Goal: Task Accomplishment & Management: Complete application form

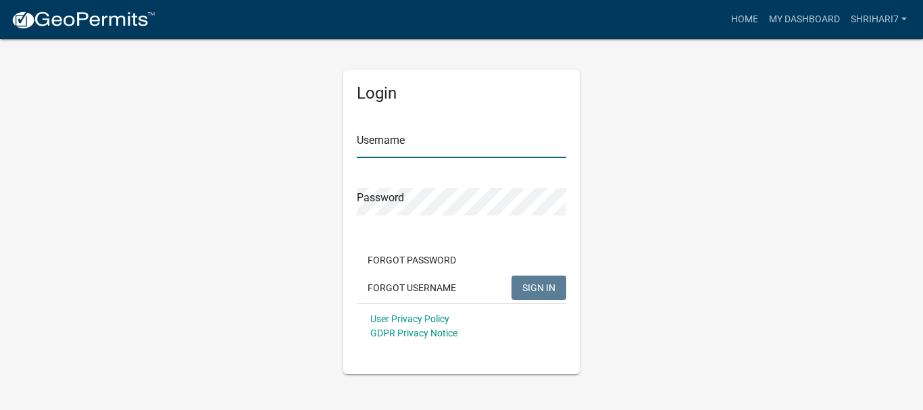
type input "shrihari7"
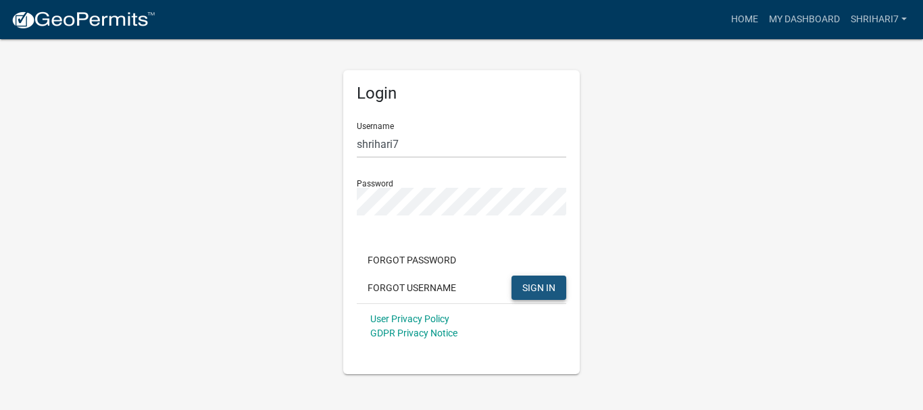
click at [523, 289] on span "SIGN IN" at bounding box center [538, 287] width 33 height 11
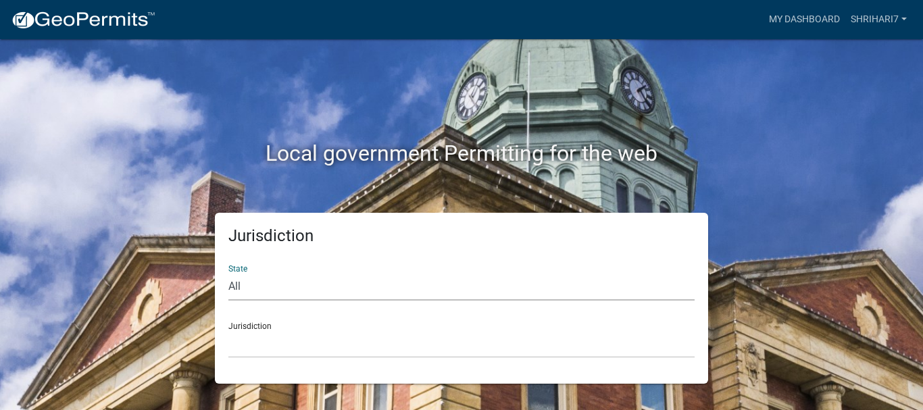
click at [290, 288] on select "All [US_STATE] [US_STATE] [US_STATE] [US_STATE] [US_STATE] [US_STATE] [US_STATE…" at bounding box center [461, 287] width 466 height 28
select select "[US_STATE]"
click at [228, 273] on select "All [US_STATE] [US_STATE] [US_STATE] [US_STATE] [US_STATE] [US_STATE] [US_STATE…" at bounding box center [461, 287] width 466 height 28
click at [276, 339] on select "City of [GEOGRAPHIC_DATA], [US_STATE] City of [GEOGRAPHIC_DATA], [US_STATE] Cit…" at bounding box center [461, 344] width 466 height 28
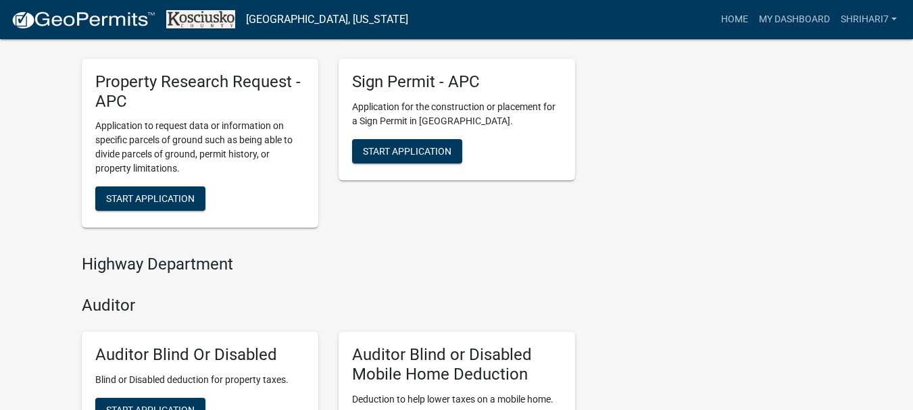
scroll to position [717, 0]
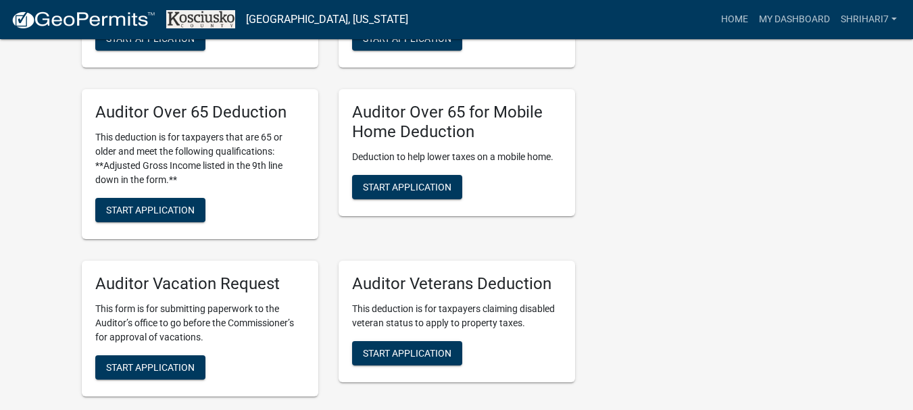
click at [673, 228] on div "Contacts [PERSON_NAME] GIS Coordinator (Auditor's Office) Contact [PERSON_NAME]…" at bounding box center [713, 8] width 257 height 1933
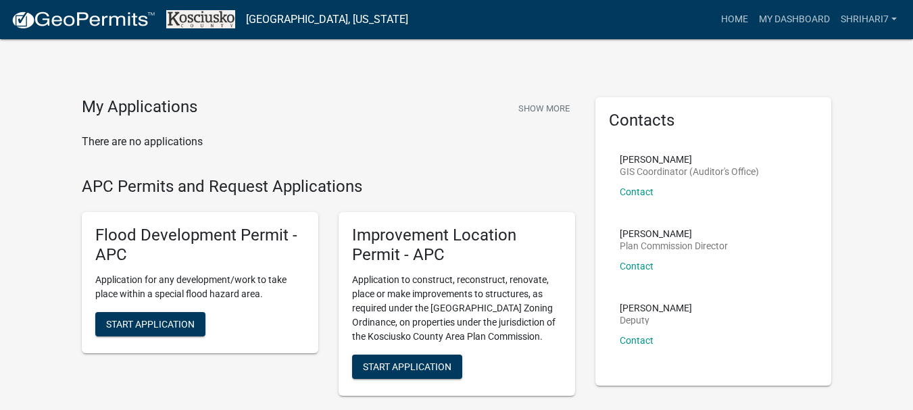
scroll to position [68, 0]
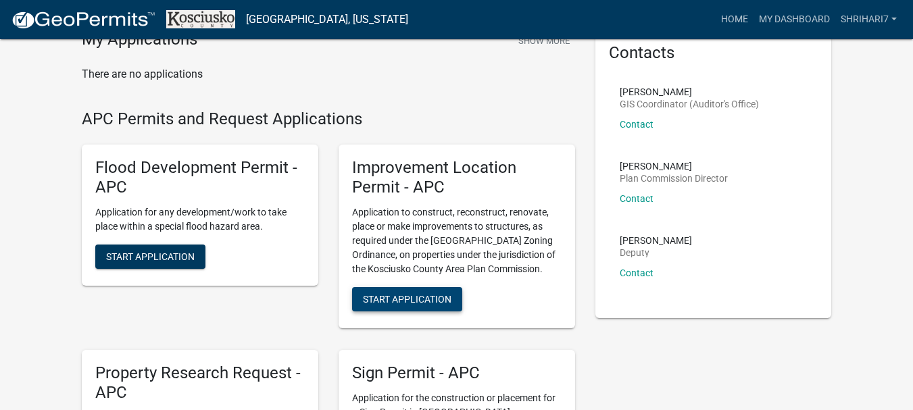
click at [435, 296] on span "Start Application" at bounding box center [407, 298] width 88 height 11
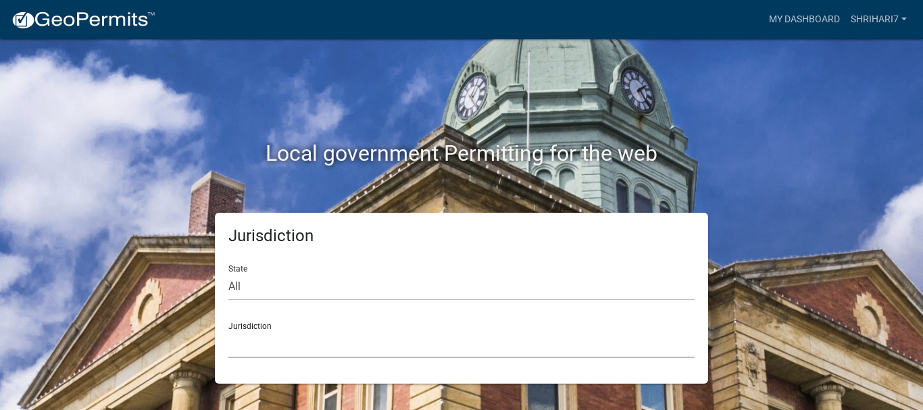
click at [267, 343] on select "[GEOGRAPHIC_DATA], [US_STATE] [GEOGRAPHIC_DATA], [US_STATE][PERSON_NAME][GEOGRA…" at bounding box center [461, 344] width 466 height 28
click at [252, 337] on select "[GEOGRAPHIC_DATA], [US_STATE] [GEOGRAPHIC_DATA], [US_STATE][PERSON_NAME][GEOGRA…" at bounding box center [461, 344] width 466 height 28
click at [85, 97] on div "Local government Permitting for the web" at bounding box center [461, 125] width 770 height 173
click at [245, 274] on select "All [US_STATE] [US_STATE] [US_STATE] [US_STATE] [US_STATE] [US_STATE] [US_STATE…" at bounding box center [461, 287] width 466 height 28
select select "[US_STATE]"
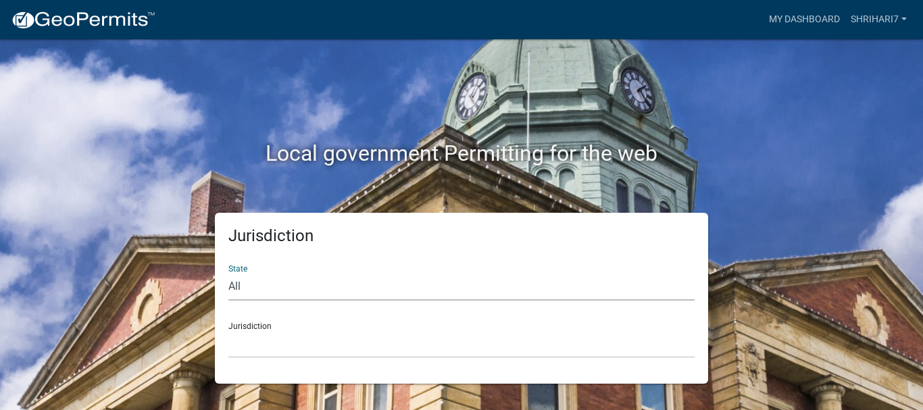
click at [228, 273] on select "All [US_STATE] [US_STATE] [US_STATE] [US_STATE] [US_STATE] [US_STATE] [US_STATE…" at bounding box center [461, 287] width 466 height 28
click at [269, 349] on select "City of [GEOGRAPHIC_DATA], [US_STATE] City of [GEOGRAPHIC_DATA], [US_STATE] Cit…" at bounding box center [461, 344] width 466 height 28
click at [263, 339] on select "City of [GEOGRAPHIC_DATA], [US_STATE] City of [GEOGRAPHIC_DATA], [US_STATE] Cit…" at bounding box center [461, 344] width 466 height 28
click at [286, 341] on select "City of [GEOGRAPHIC_DATA], [US_STATE] City of [GEOGRAPHIC_DATA], [US_STATE] Cit…" at bounding box center [461, 344] width 466 height 28
click at [289, 342] on select "City of [GEOGRAPHIC_DATA], [US_STATE] City of [GEOGRAPHIC_DATA], [US_STATE] Cit…" at bounding box center [461, 344] width 466 height 28
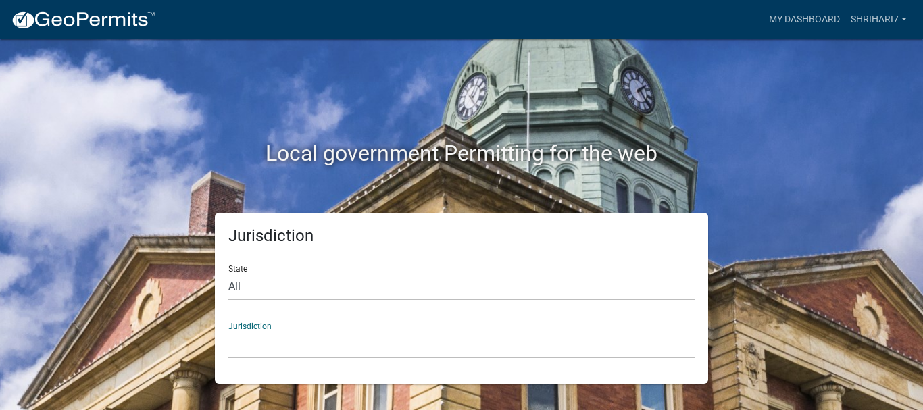
click at [273, 341] on select "City of [GEOGRAPHIC_DATA], [US_STATE] City of [GEOGRAPHIC_DATA], [US_STATE] Cit…" at bounding box center [461, 344] width 466 height 28
drag, startPoint x: 284, startPoint y: 346, endPoint x: 232, endPoint y: 334, distance: 52.8
click at [284, 346] on select "City of [GEOGRAPHIC_DATA], [US_STATE] City of [GEOGRAPHIC_DATA], [US_STATE] Cit…" at bounding box center [461, 344] width 466 height 28
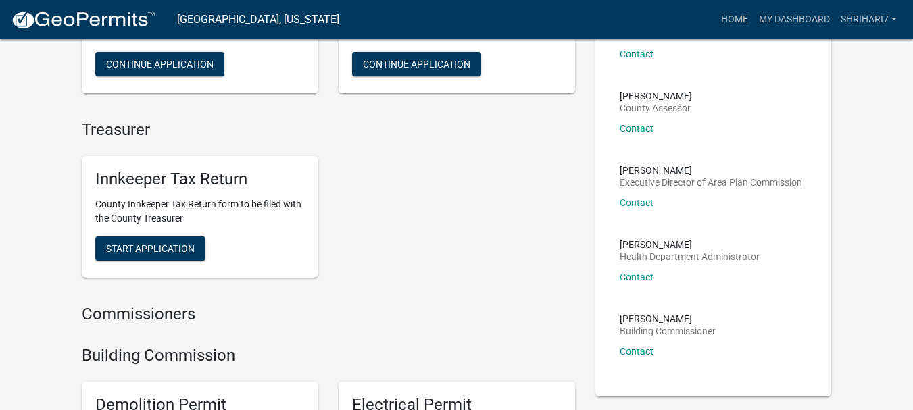
scroll to position [270, 0]
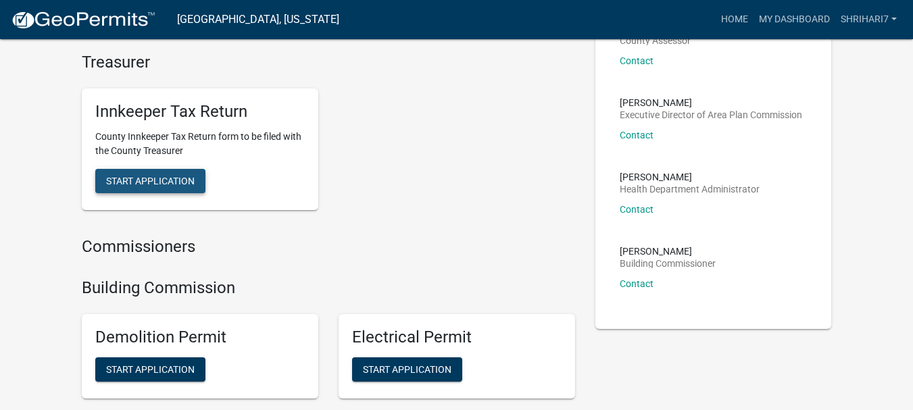
click at [159, 178] on span "Start Application" at bounding box center [150, 181] width 88 height 11
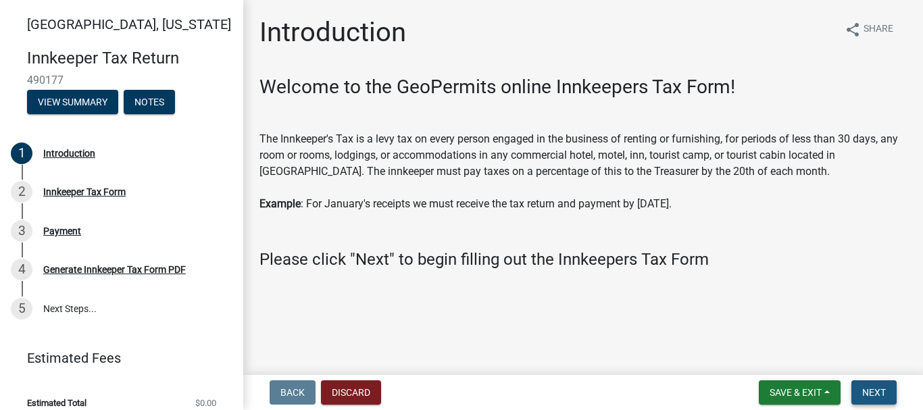
drag, startPoint x: 874, startPoint y: 389, endPoint x: 804, endPoint y: 376, distance: 71.4
click at [873, 390] on span "Next" at bounding box center [874, 392] width 24 height 11
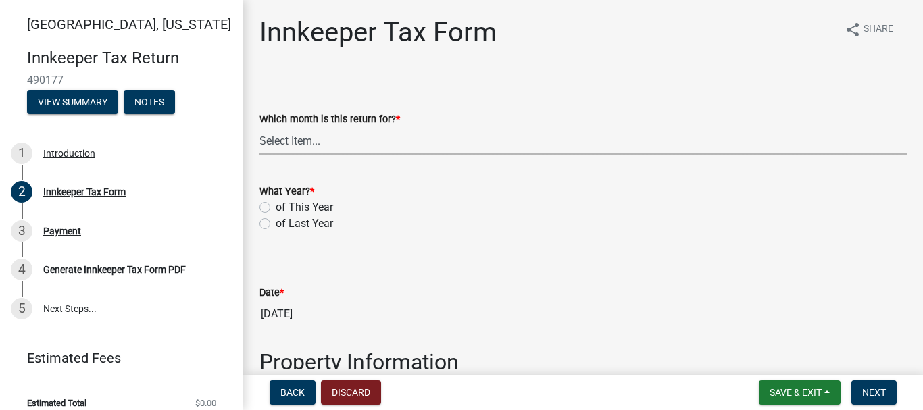
click at [376, 141] on select "Select Item... January February March April May June July August September Octo…" at bounding box center [582, 141] width 647 height 28
click at [259, 127] on select "Select Item... January February March April May June July August September Octo…" at bounding box center [582, 141] width 647 height 28
select select "8a1939b9-9521-4783-9b8a-c5fa7938eaf8"
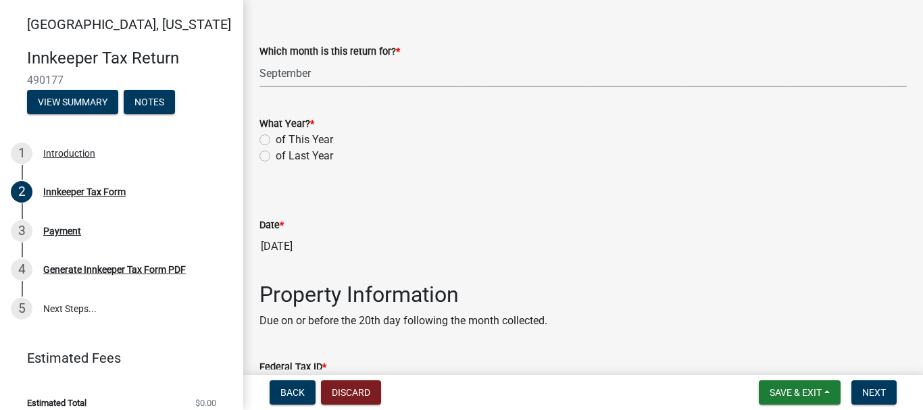
scroll to position [135, 0]
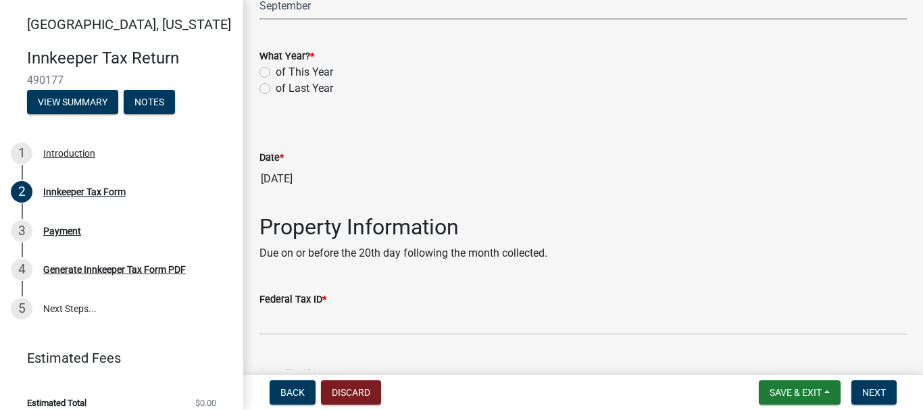
click at [276, 70] on label "of This Year" at bounding box center [304, 72] width 57 height 16
click at [276, 70] on input "of This Year" at bounding box center [280, 68] width 9 height 9
radio input "true"
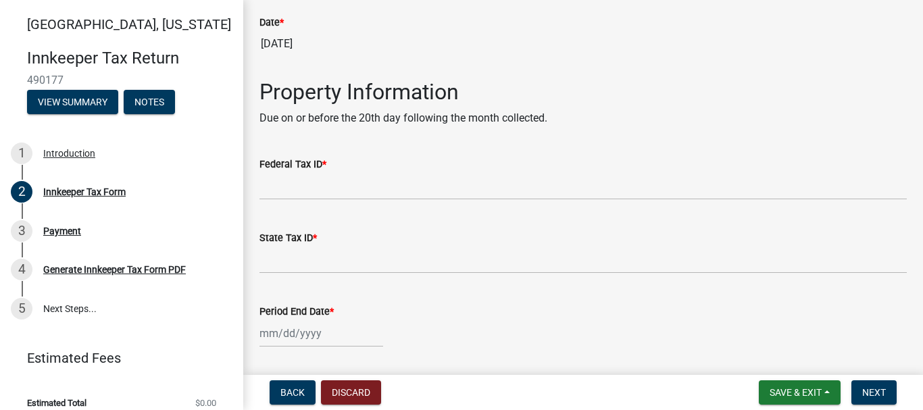
scroll to position [268, 0]
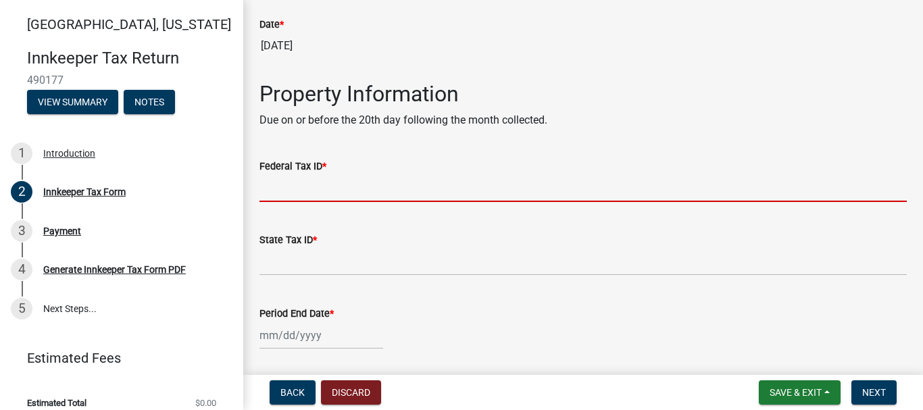
click at [326, 187] on input "Federal Tax ID *" at bounding box center [582, 188] width 647 height 28
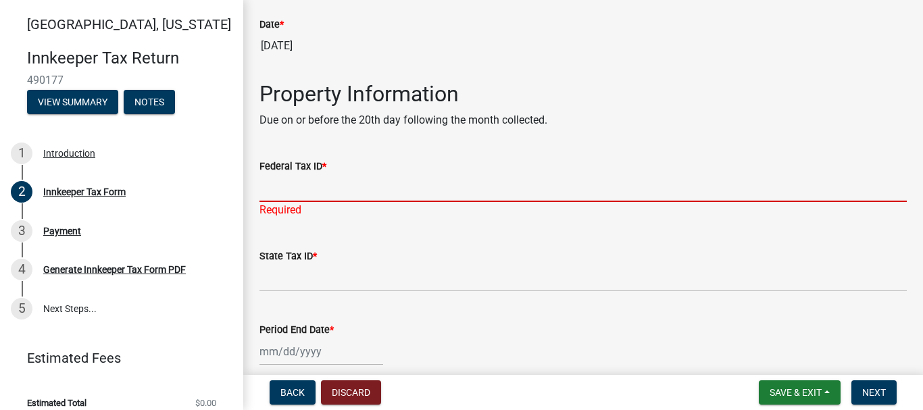
click at [351, 187] on input "Federal Tax ID *" at bounding box center [582, 188] width 647 height 28
paste input "873623314"
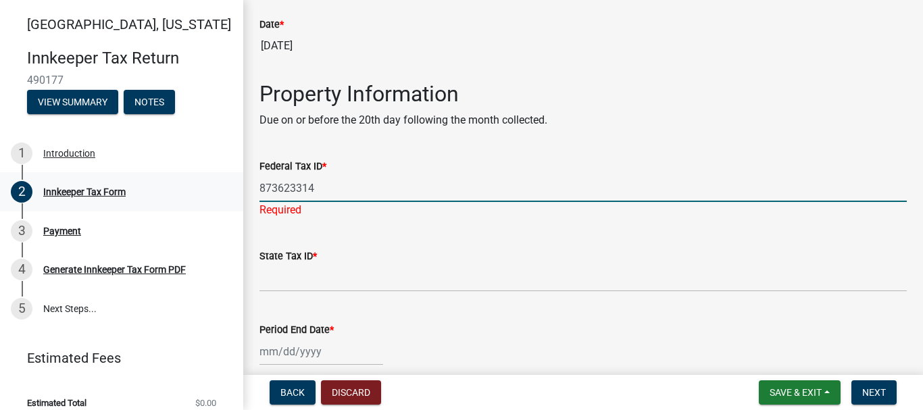
type input "873623314"
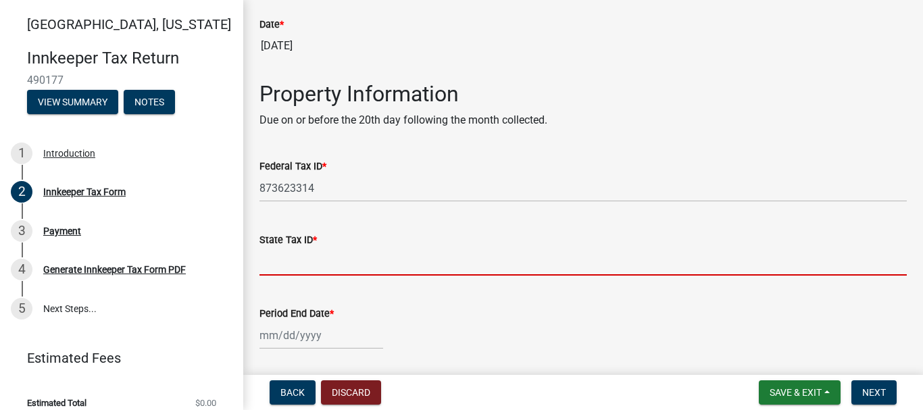
click at [271, 267] on input "State Tax ID *" at bounding box center [582, 262] width 647 height 28
paste input "174825145"
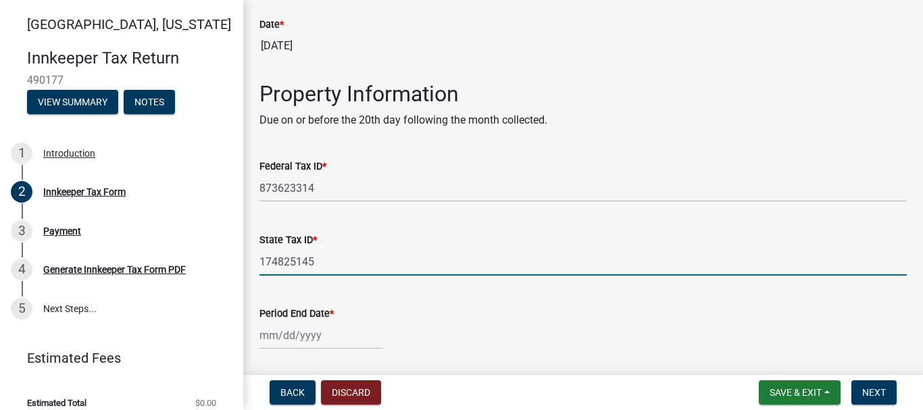
type input "174825145"
click at [273, 336] on div at bounding box center [321, 336] width 124 height 28
select select "10"
select select "2025"
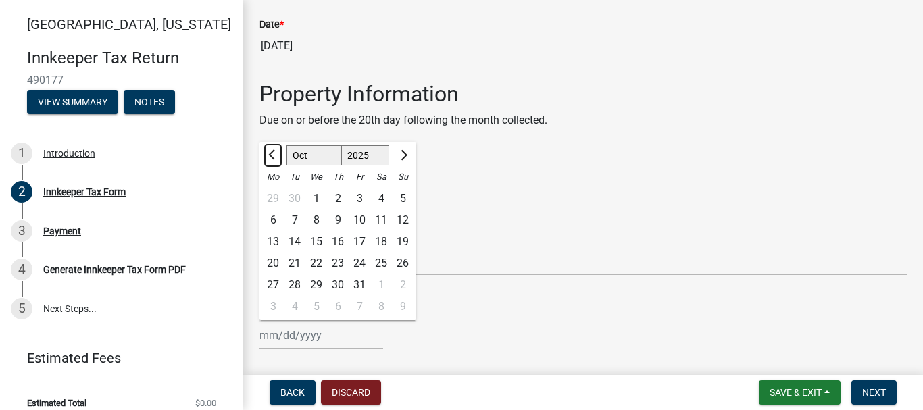
click at [272, 156] on span "Previous month" at bounding box center [273, 155] width 10 height 10
select select "9"
click at [299, 280] on div "30" at bounding box center [295, 285] width 22 height 22
type input "[DATE]"
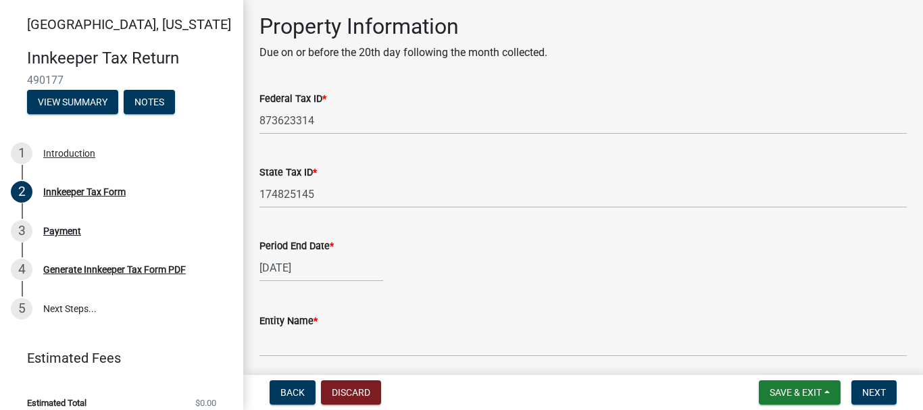
scroll to position [471, 0]
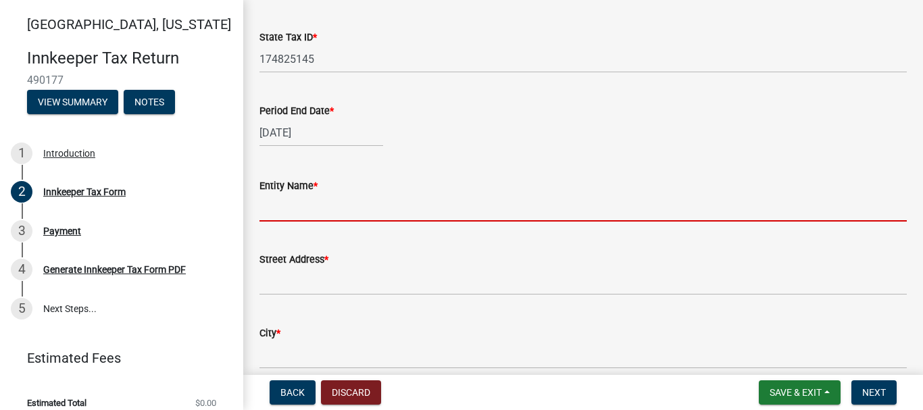
click at [278, 211] on input "Entity Name *" at bounding box center [582, 208] width 647 height 28
type input "[DEMOGRAPHIC_DATA] 7 INC"
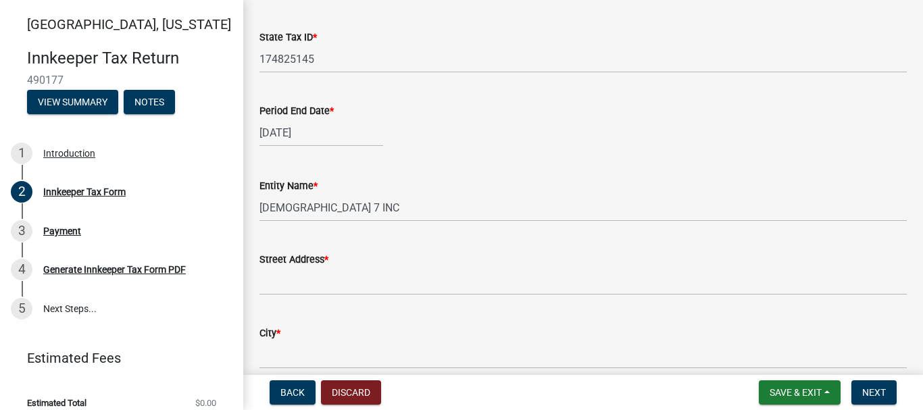
click at [288, 265] on label "Street Address *" at bounding box center [293, 259] width 69 height 9
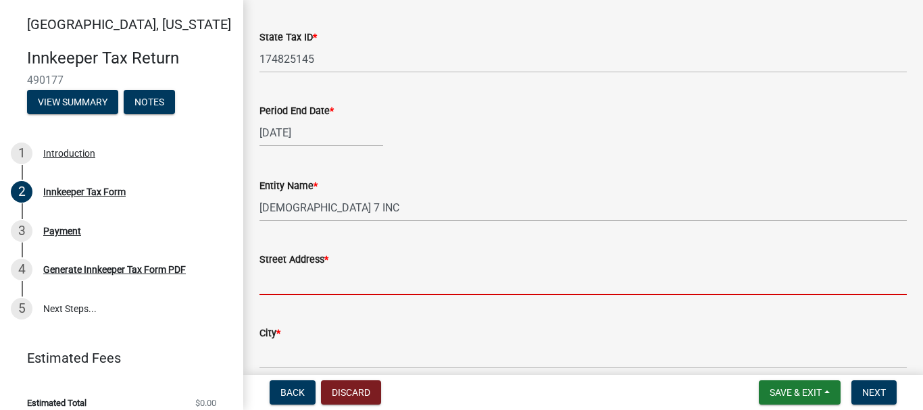
click at [288, 267] on input "Street Address *" at bounding box center [582, 281] width 647 height 28
click at [282, 284] on input "Street Address *" at bounding box center [582, 281] width 647 height 28
paste input "[STREET_ADDRESS]"
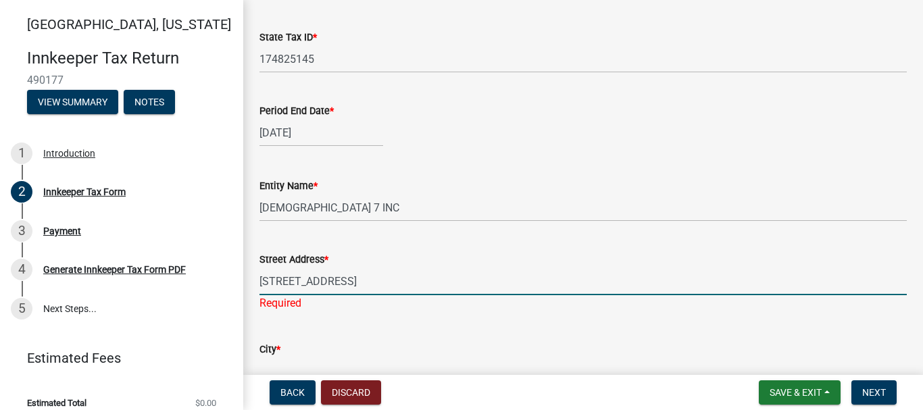
scroll to position [606, 0]
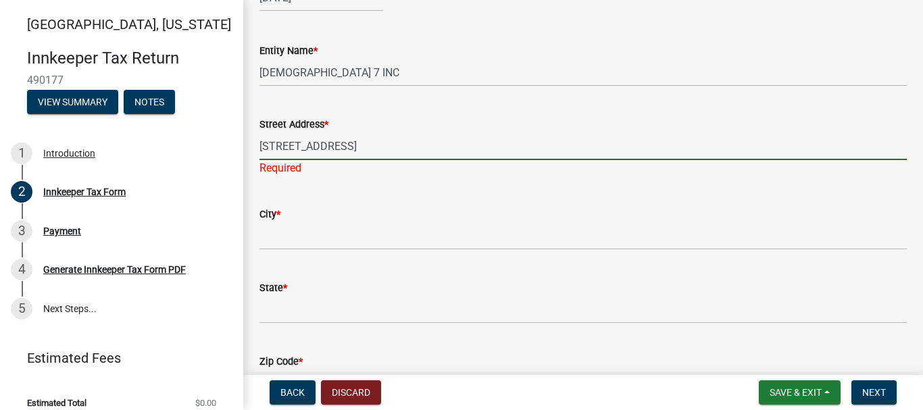
type input "[STREET_ADDRESS]"
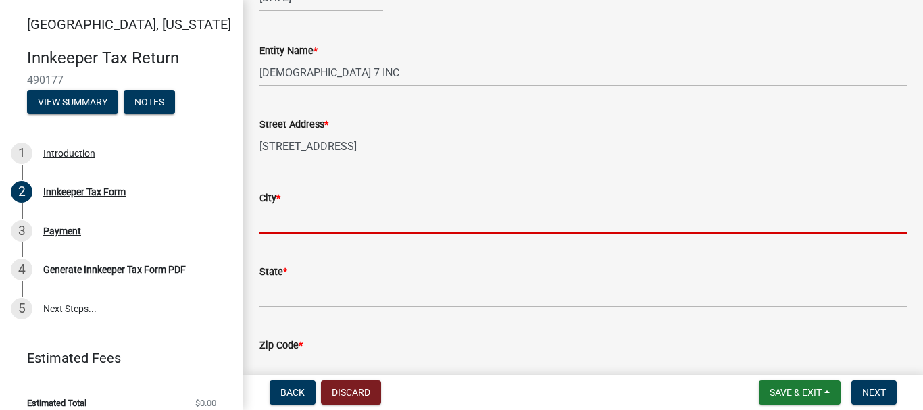
click at [265, 227] on input "City *" at bounding box center [582, 220] width 647 height 28
click at [293, 222] on input "City *" at bounding box center [582, 220] width 647 height 28
paste input "[GEOGRAPHIC_DATA]"
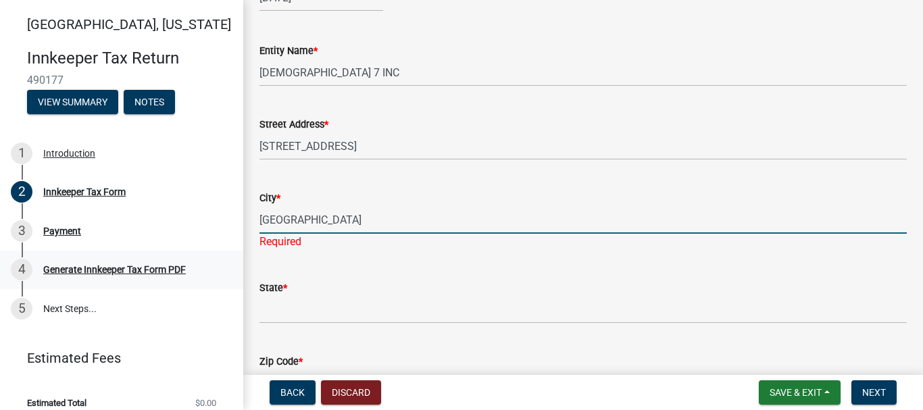
type input "[GEOGRAPHIC_DATA]"
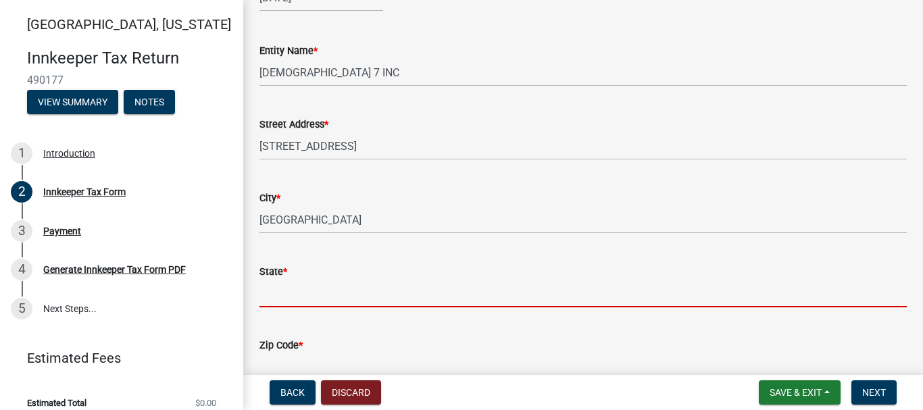
click at [316, 292] on input "State *" at bounding box center [582, 294] width 647 height 28
paste input "[US_STATE]"
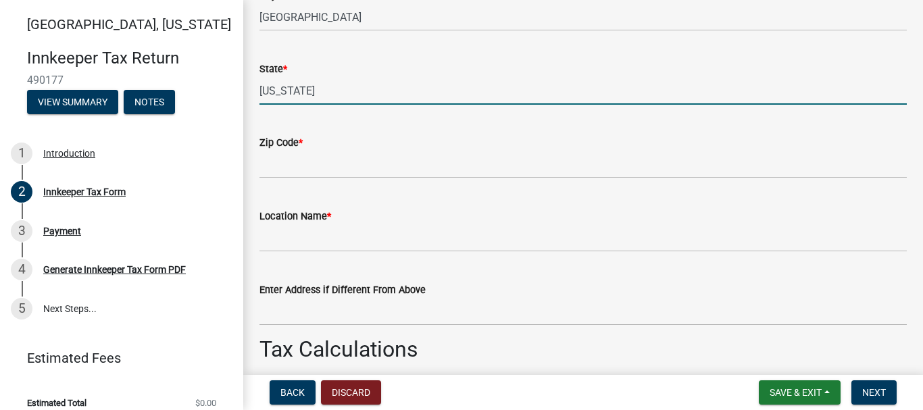
scroll to position [876, 0]
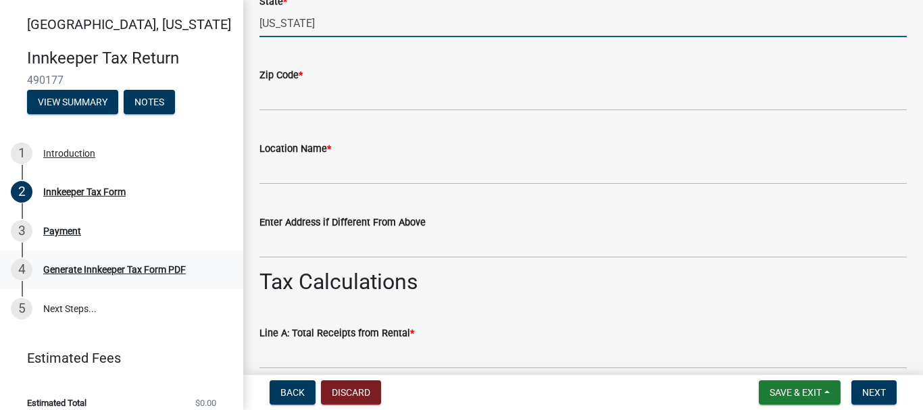
type input "[US_STATE]"
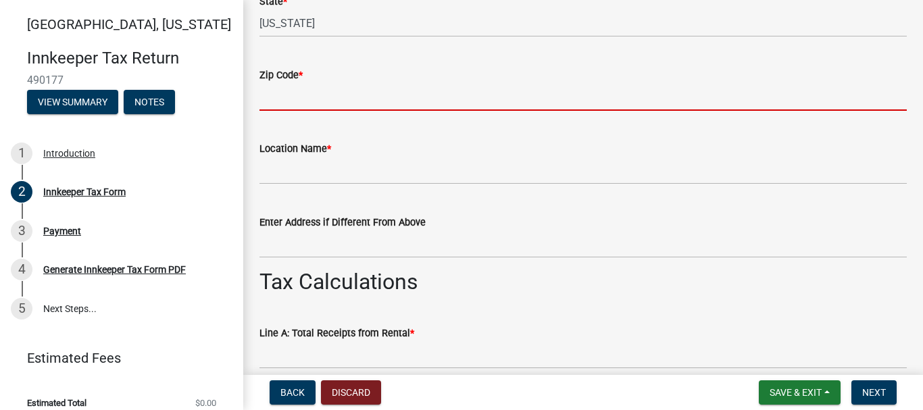
click at [264, 104] on input "Zip Code *" at bounding box center [582, 97] width 647 height 28
paste input "479054605"
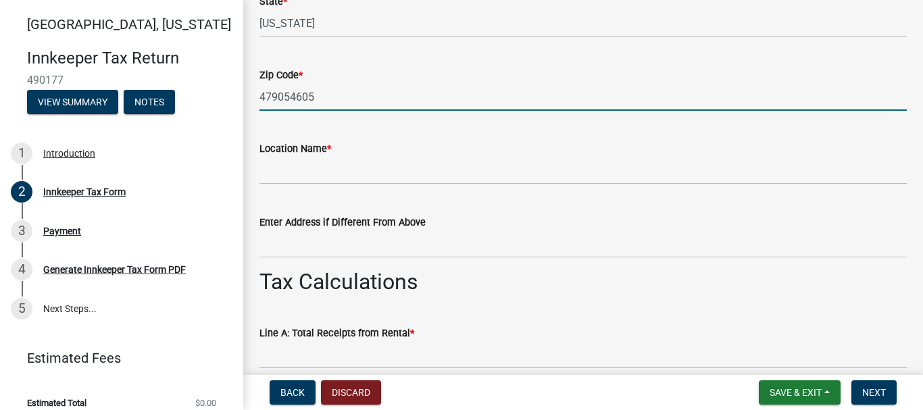
type input "479054605"
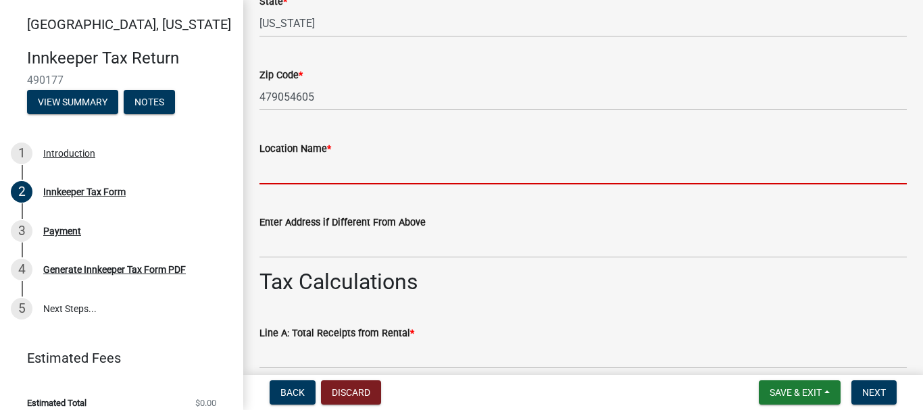
click at [301, 164] on input "Location Name *" at bounding box center [582, 171] width 647 height 28
type input "Motel 6"
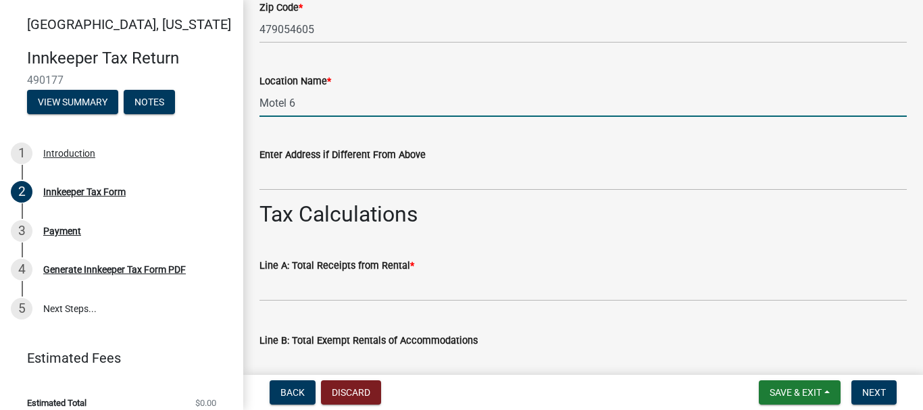
scroll to position [1079, 0]
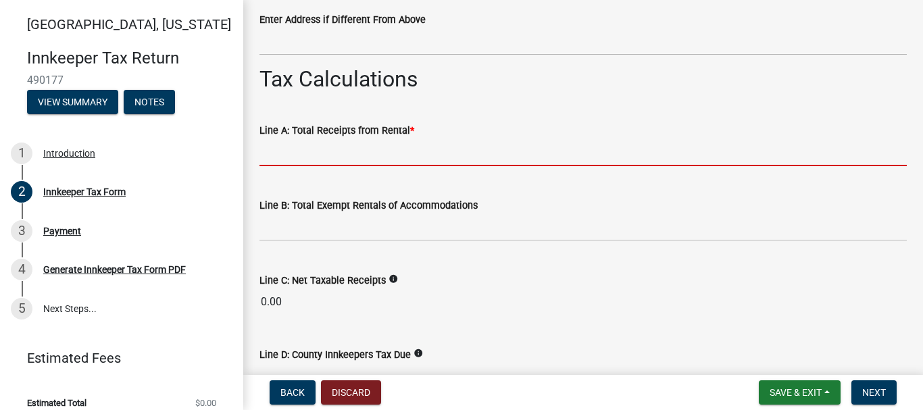
click at [275, 151] on input "text" at bounding box center [582, 152] width 647 height 28
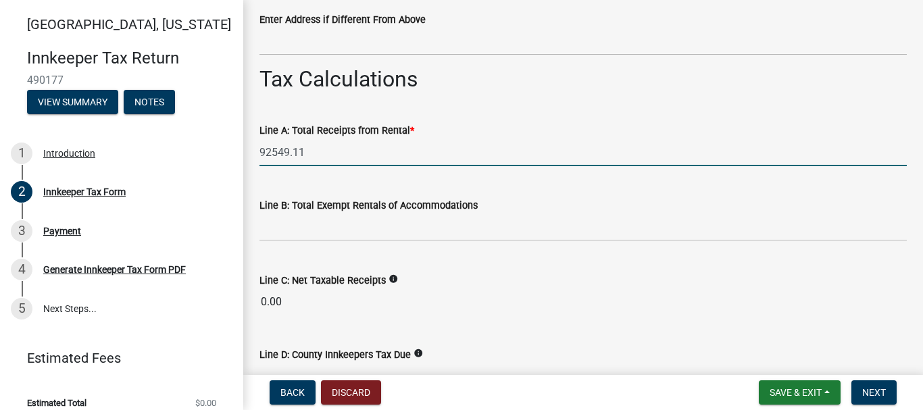
type input "92549.11"
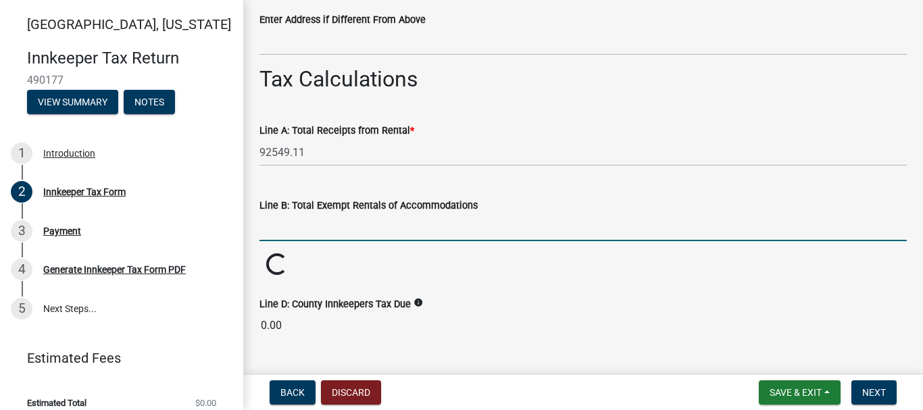
click at [300, 227] on input "text" at bounding box center [582, 227] width 647 height 28
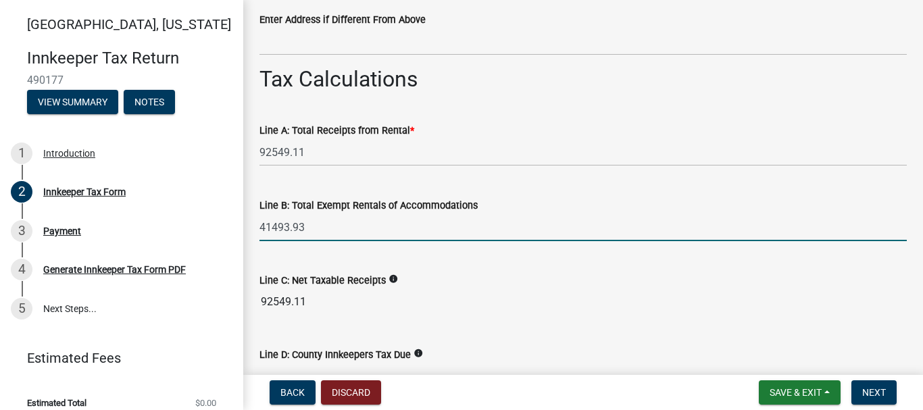
type input "41493.93"
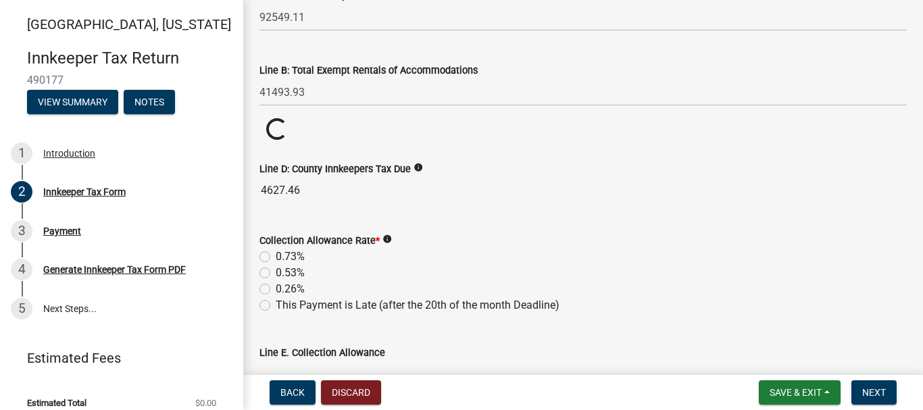
click at [478, 205] on wm-data-entity-input "Line D: County Innkeepers Tax Due info 4627.46" at bounding box center [582, 179] width 647 height 74
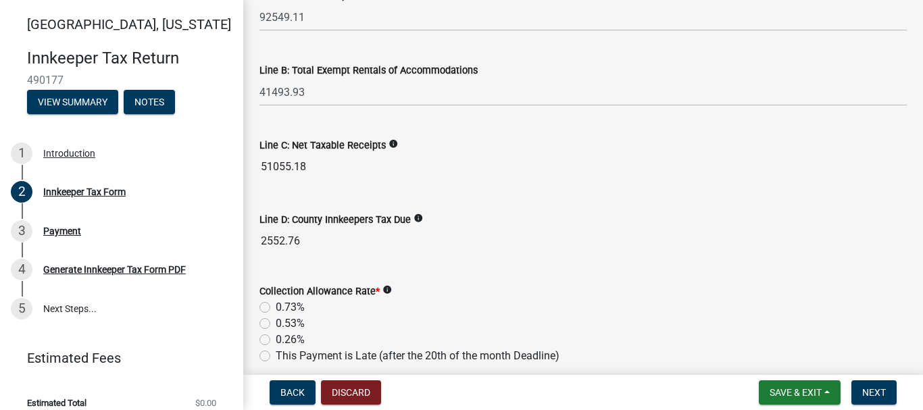
drag, startPoint x: 265, startPoint y: 307, endPoint x: 365, endPoint y: 280, distance: 104.0
click at [276, 307] on label "0.73%" at bounding box center [290, 307] width 29 height 16
click at [276, 307] on input "0.73%" at bounding box center [280, 303] width 9 height 9
radio input "true"
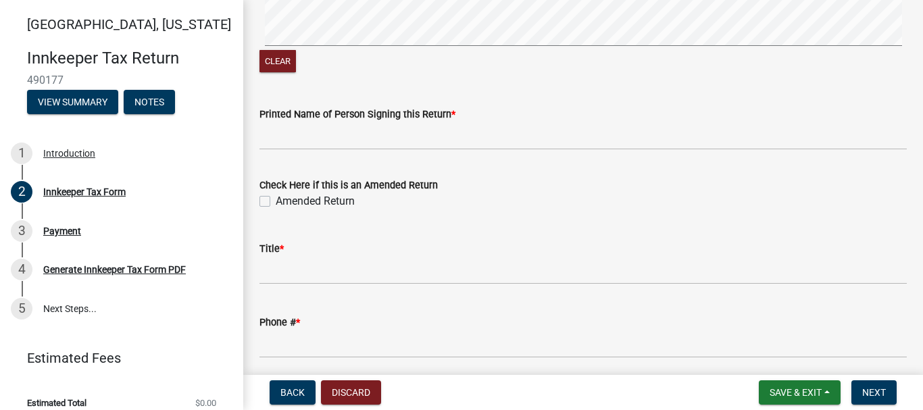
scroll to position [2092, 0]
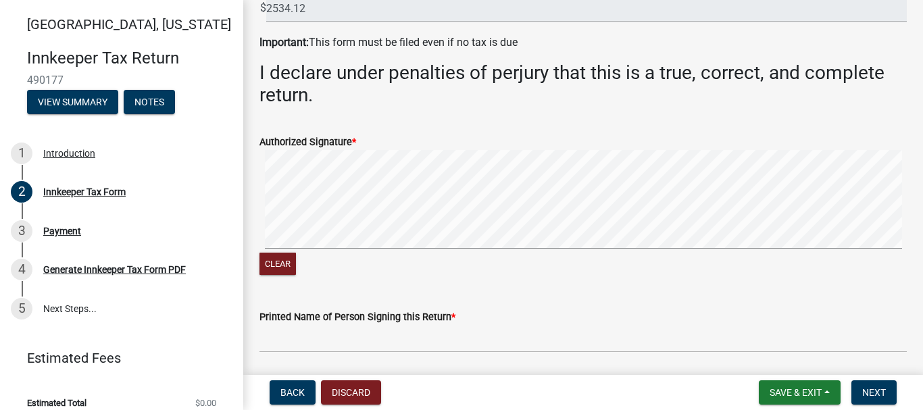
click at [270, 253] on div "Clear" at bounding box center [582, 214] width 647 height 128
click at [313, 249] on signature-pad at bounding box center [582, 201] width 647 height 103
click at [349, 251] on signature-pad at bounding box center [582, 201] width 647 height 103
click at [363, 249] on signature-pad at bounding box center [582, 201] width 647 height 103
click at [428, 259] on div "Clear" at bounding box center [582, 214] width 647 height 128
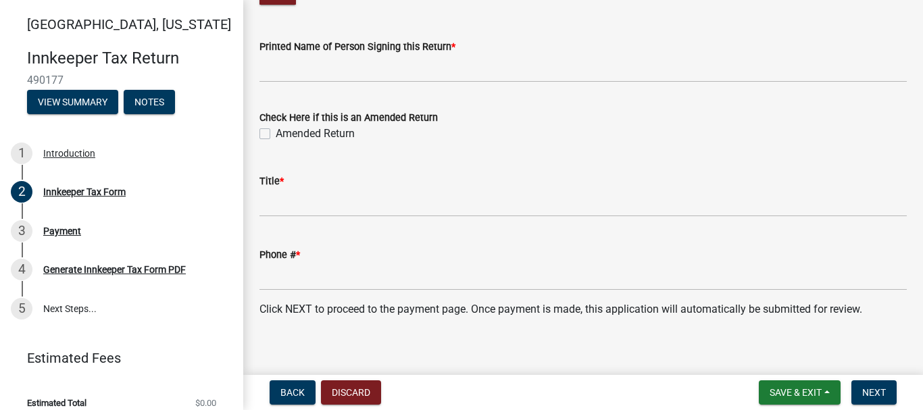
scroll to position [2374, 0]
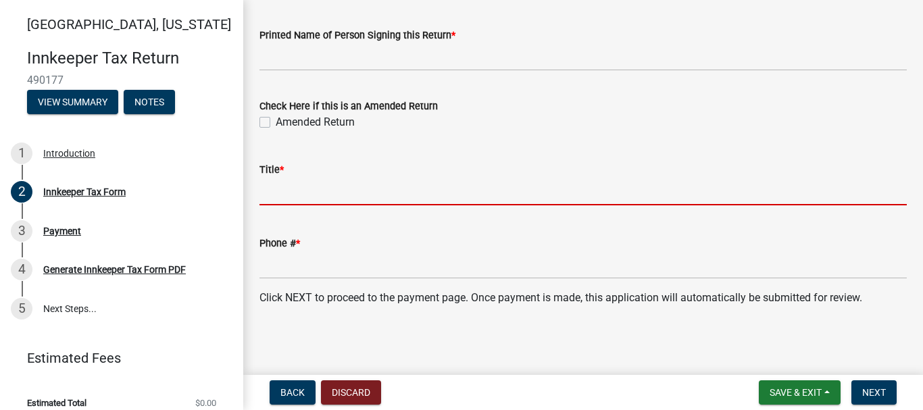
click at [279, 194] on input "Title *" at bounding box center [582, 192] width 647 height 28
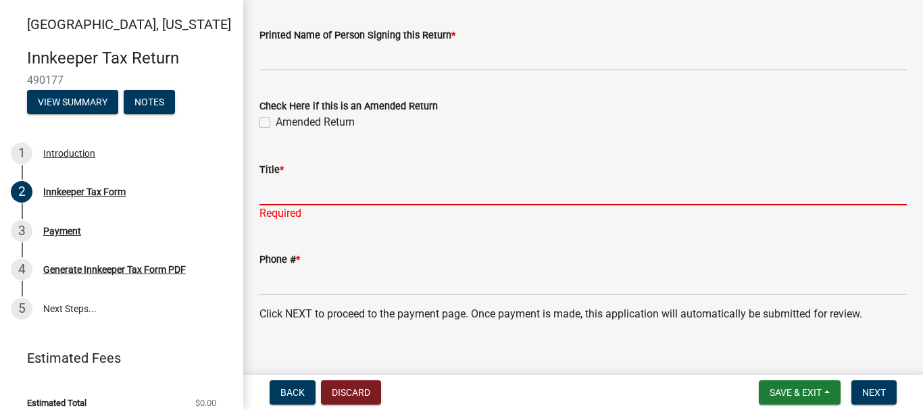
click at [272, 193] on input "Title *" at bounding box center [582, 192] width 647 height 28
paste input "President"
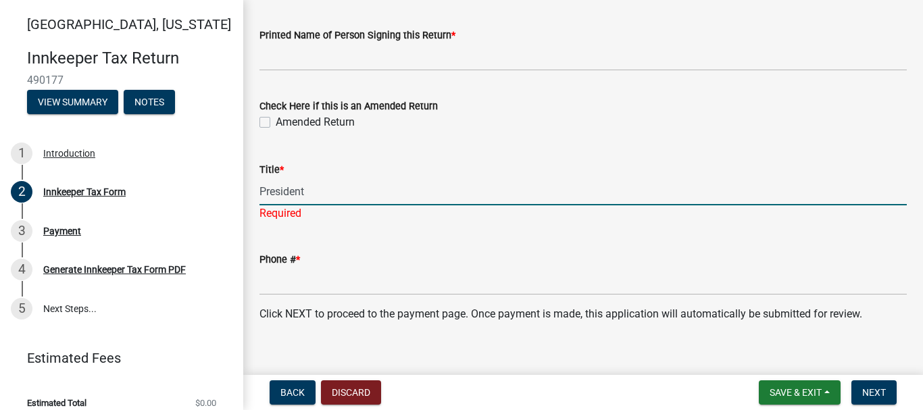
type input "President"
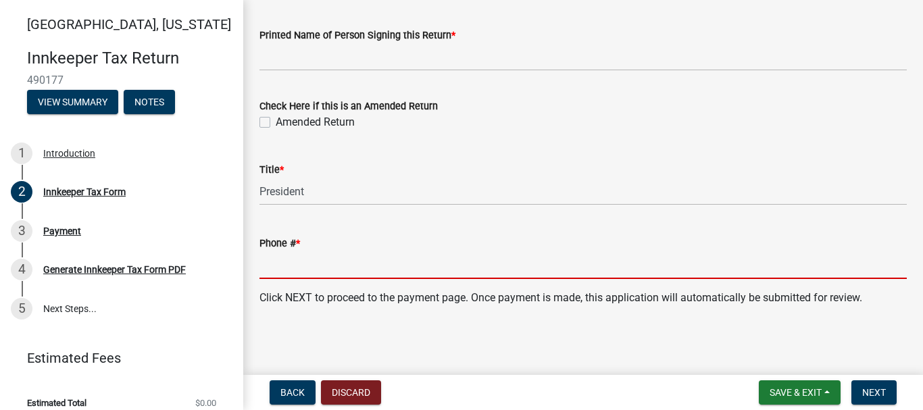
click at [285, 277] on input "Phone # *" at bounding box center [582, 265] width 647 height 28
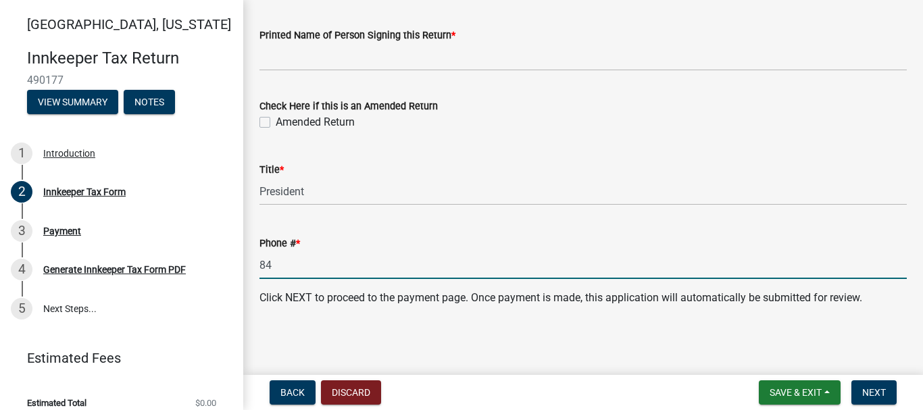
type input "8"
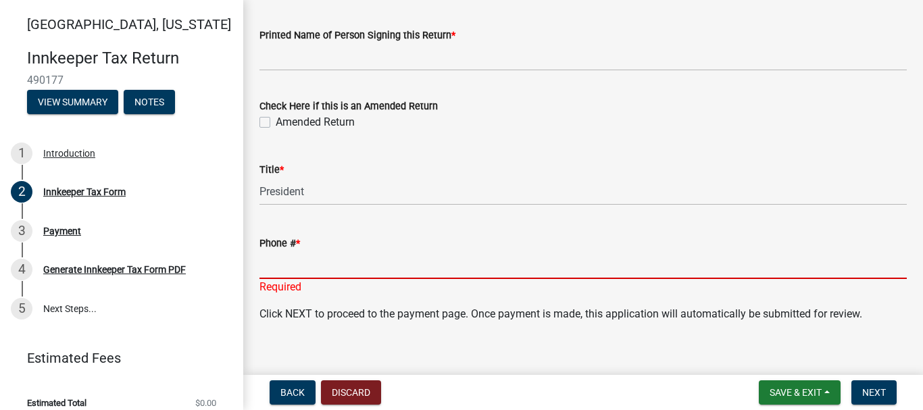
drag, startPoint x: 300, startPoint y: 260, endPoint x: 297, endPoint y: 254, distance: 7.0
click at [300, 260] on input "Phone # *" at bounding box center [582, 265] width 647 height 28
paste input "7654218101"
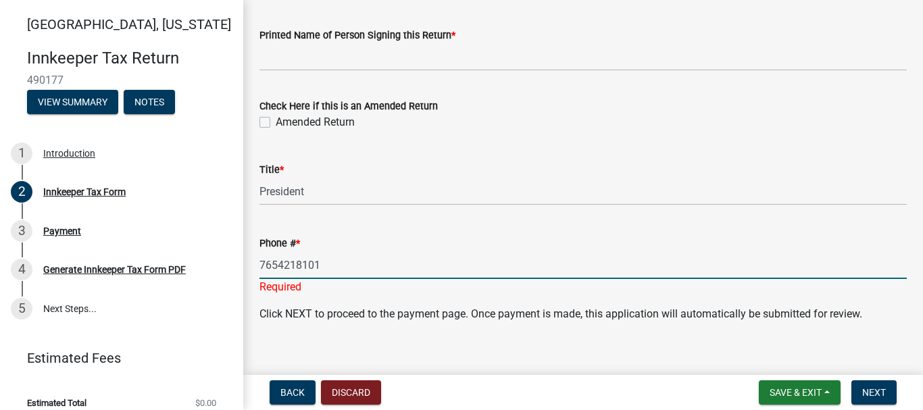
scroll to position [2390, 0]
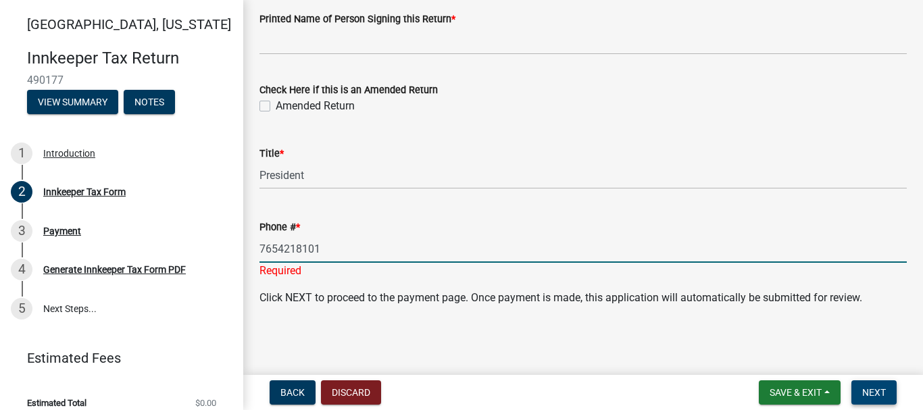
type input "7654218101"
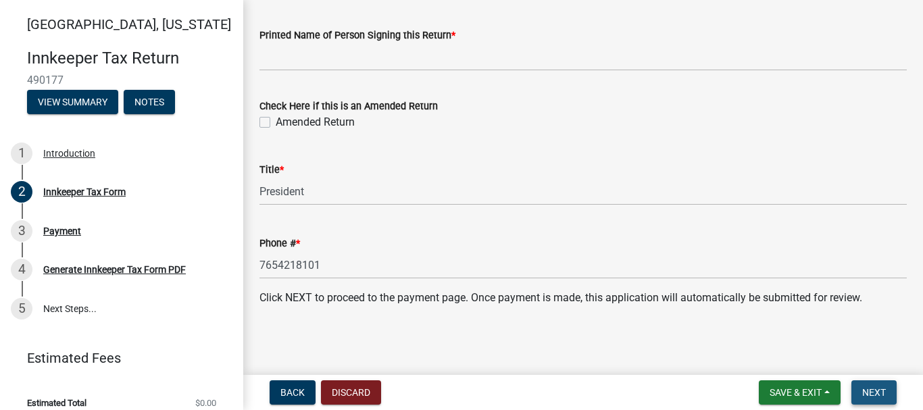
click at [875, 388] on span "Next" at bounding box center [874, 392] width 24 height 11
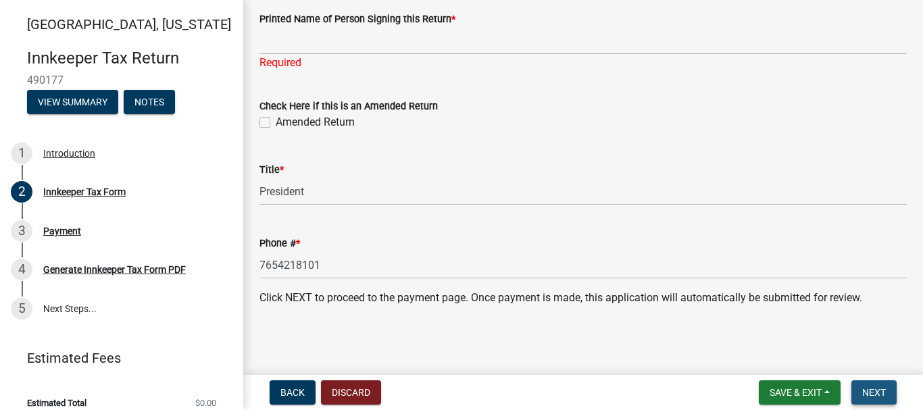
click at [878, 390] on span "Next" at bounding box center [874, 392] width 24 height 11
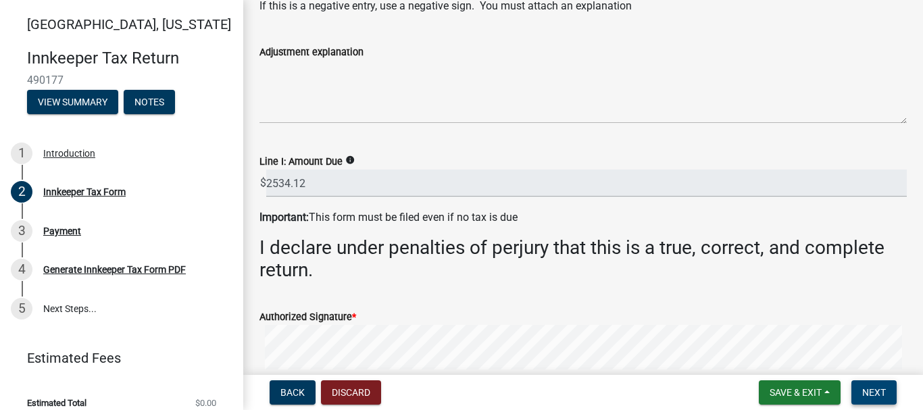
scroll to position [2255, 0]
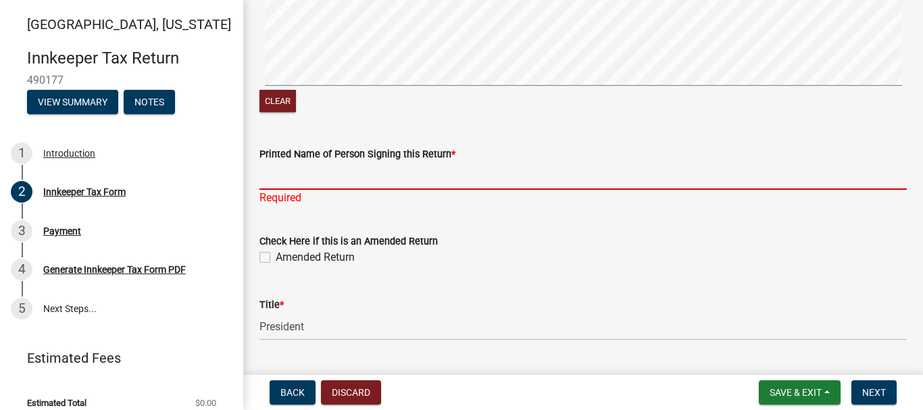
click at [270, 176] on input "Printed Name of Person Signing this Return *" at bounding box center [582, 176] width 647 height 28
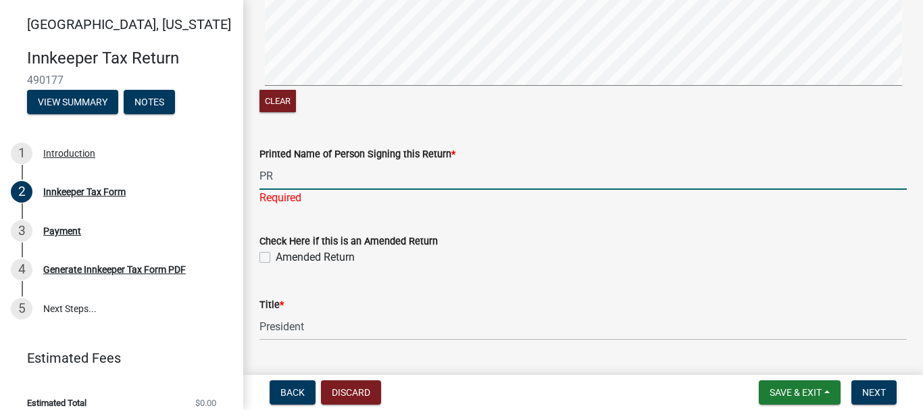
type input "PRA"
drag, startPoint x: 299, startPoint y: 173, endPoint x: 232, endPoint y: 165, distance: 68.0
click at [232, 165] on div "[GEOGRAPHIC_DATA], [US_STATE] Innkeeper Tax Return 490177 View Summary Notes 1 …" at bounding box center [461, 205] width 923 height 410
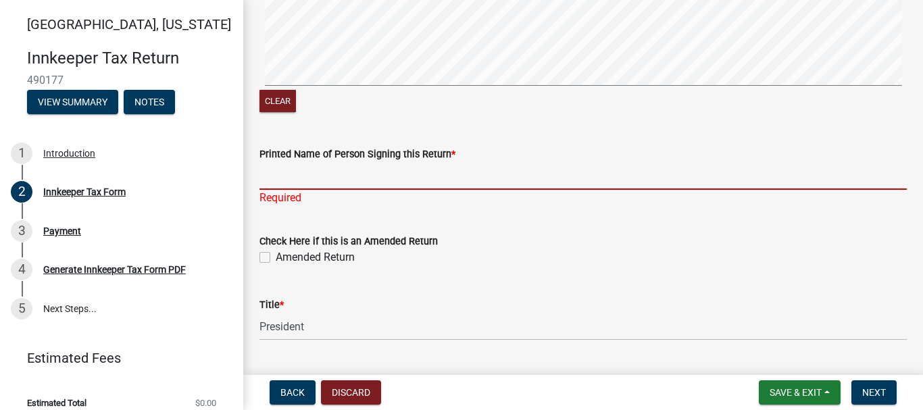
click at [301, 184] on input "Printed Name of Person Signing this Return *" at bounding box center [582, 176] width 647 height 28
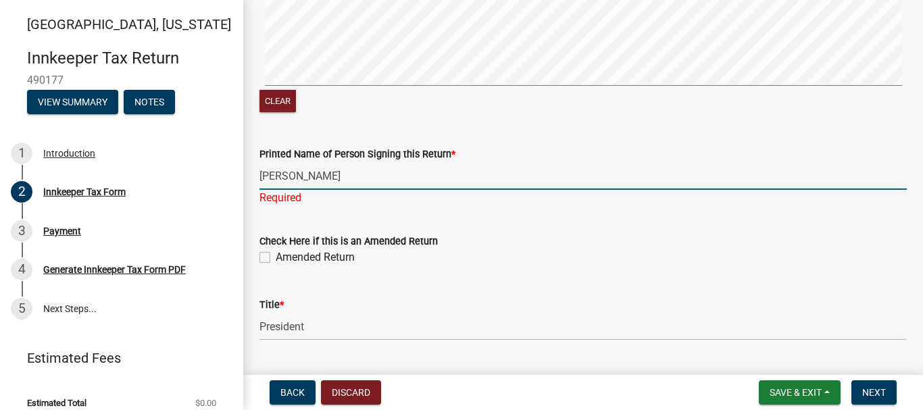
type input "[PERSON_NAME]"
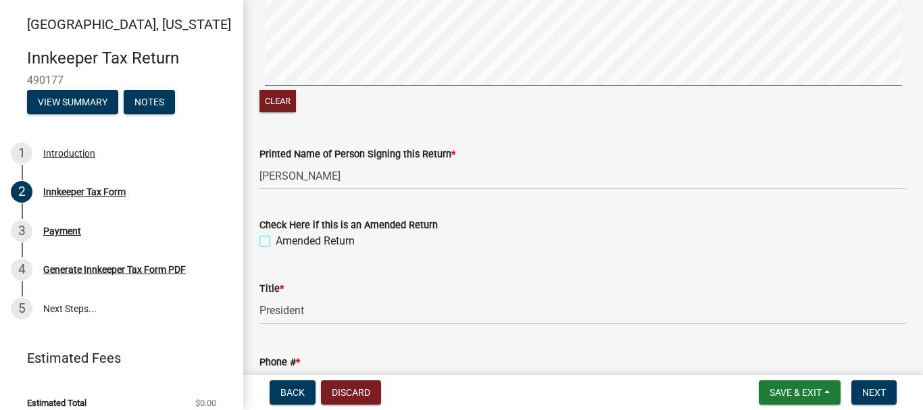
scroll to position [2322, 0]
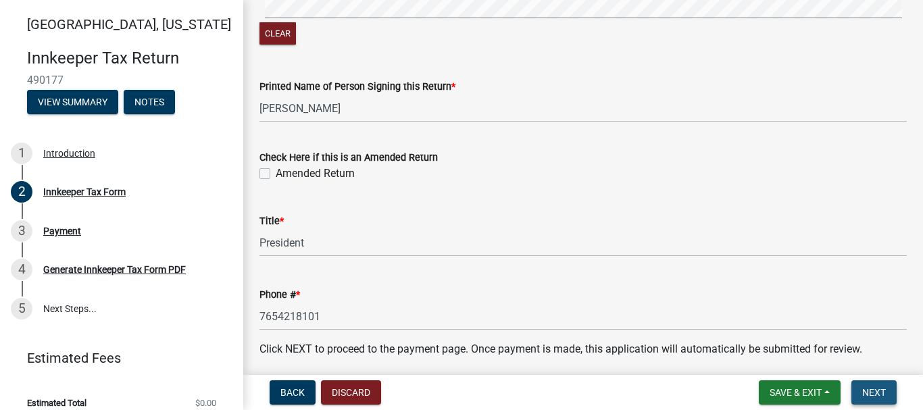
drag, startPoint x: 877, startPoint y: 388, endPoint x: 547, endPoint y: 315, distance: 337.6
click at [875, 388] on span "Next" at bounding box center [874, 392] width 24 height 11
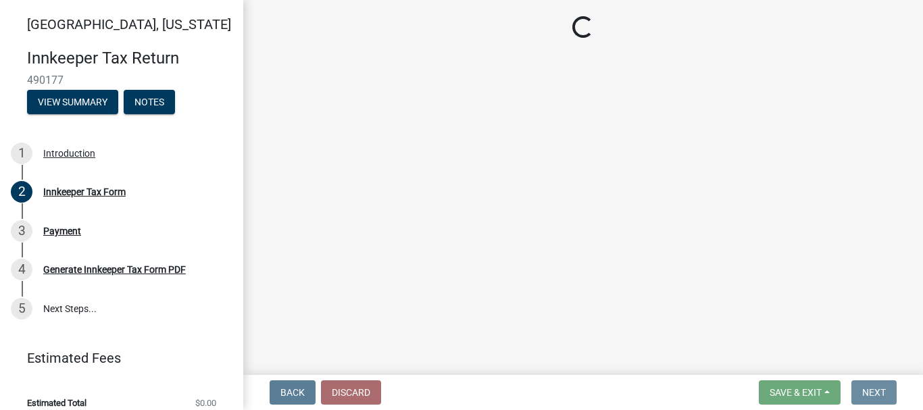
scroll to position [0, 0]
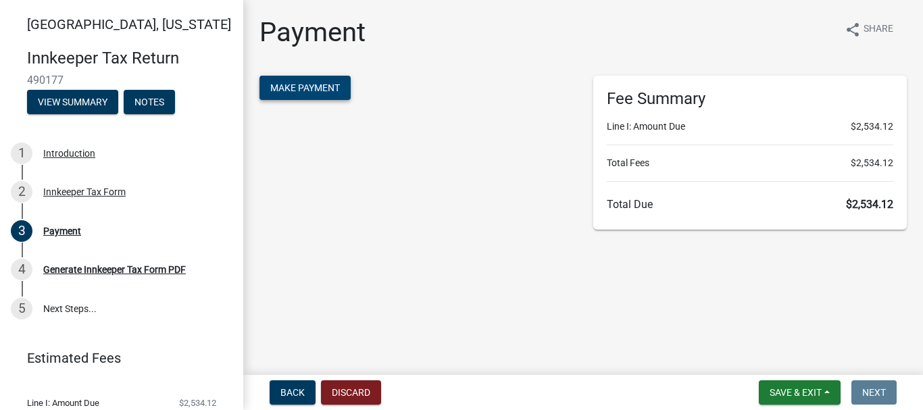
drag, startPoint x: 315, startPoint y: 84, endPoint x: 252, endPoint y: 72, distance: 64.5
click at [313, 84] on span "Make Payment" at bounding box center [305, 87] width 70 height 11
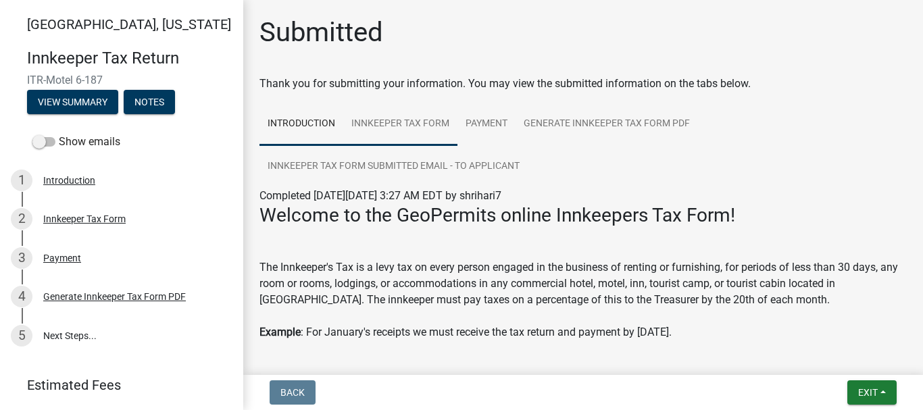
click at [387, 120] on link "Innkeeper Tax Form" at bounding box center [400, 124] width 114 height 43
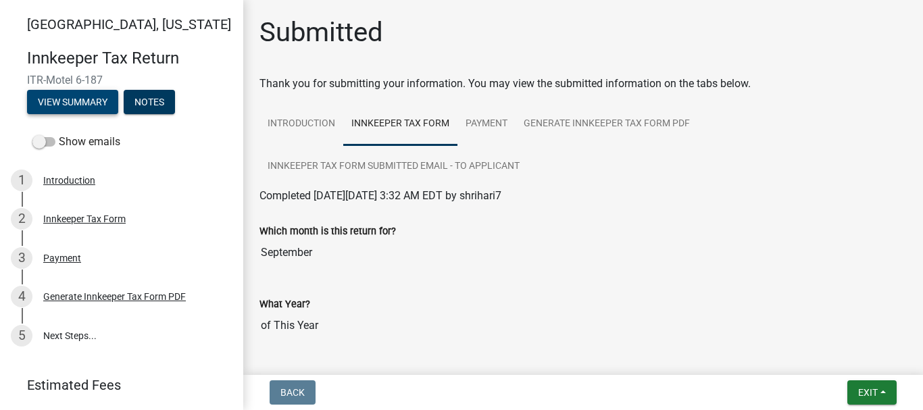
click at [80, 101] on button "View Summary" at bounding box center [72, 102] width 91 height 24
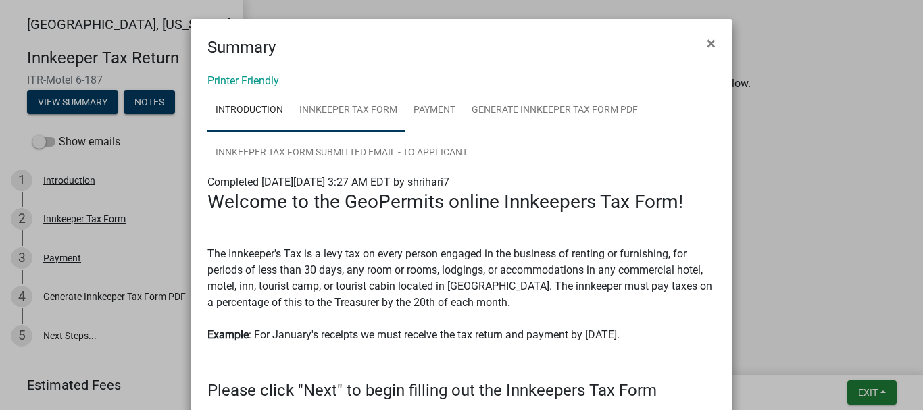
click at [352, 107] on link "Innkeeper Tax Form" at bounding box center [348, 110] width 114 height 43
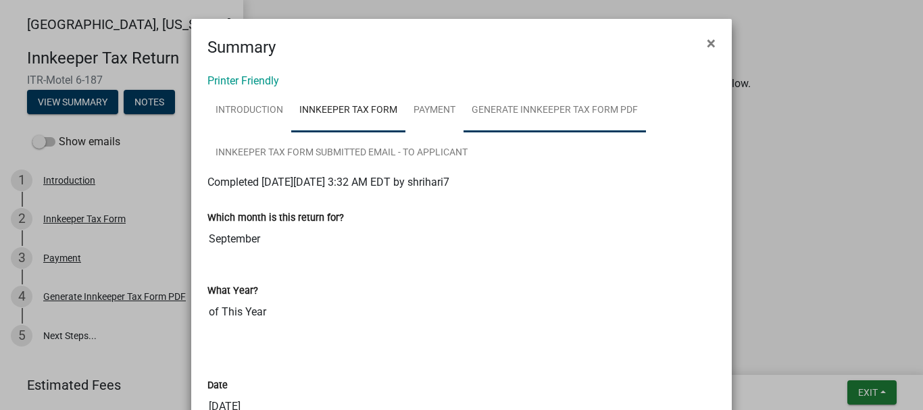
click at [519, 107] on link "Generate Innkeeper Tax Form PDF" at bounding box center [554, 110] width 182 height 43
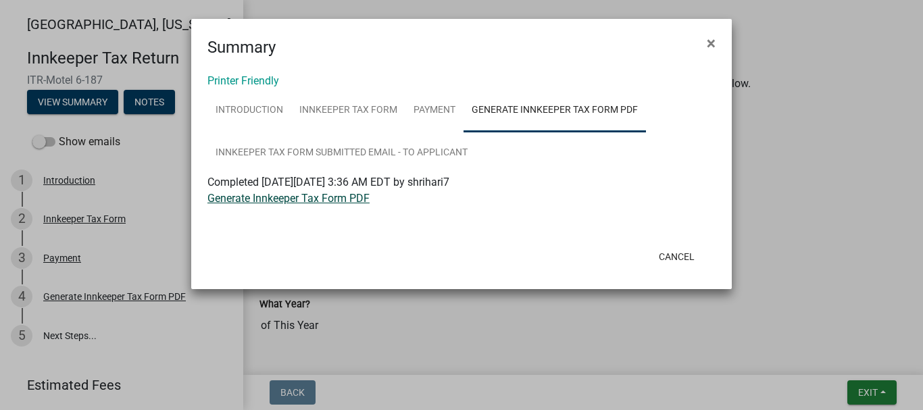
click at [321, 199] on link "Generate Innkeeper Tax Form PDF" at bounding box center [288, 198] width 162 height 13
